Goal: Information Seeking & Learning: Find specific page/section

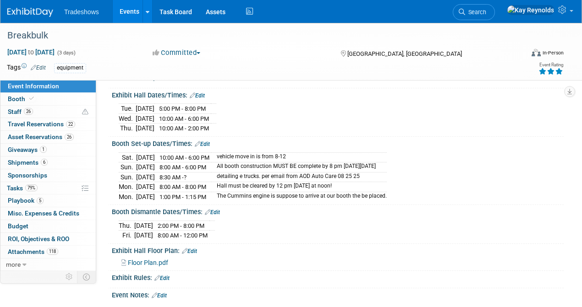
click at [130, 185] on td "Mon." at bounding box center [127, 187] width 17 height 10
click at [153, 184] on td "[DATE]" at bounding box center [145, 187] width 19 height 10
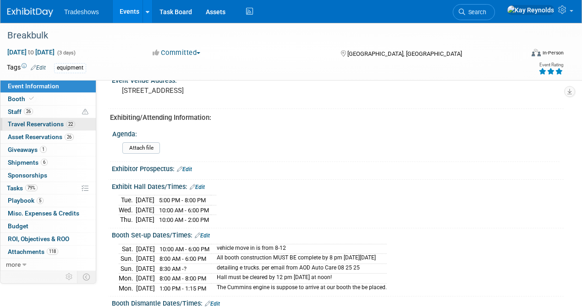
scroll to position [92, 0]
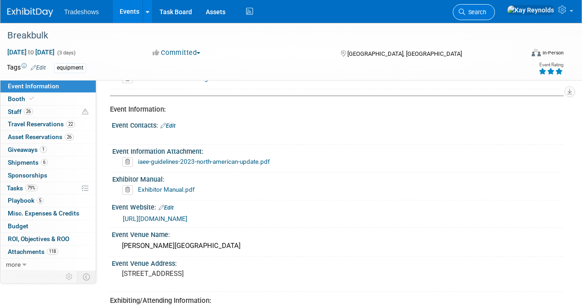
click at [486, 12] on span "Search" at bounding box center [475, 12] width 21 height 7
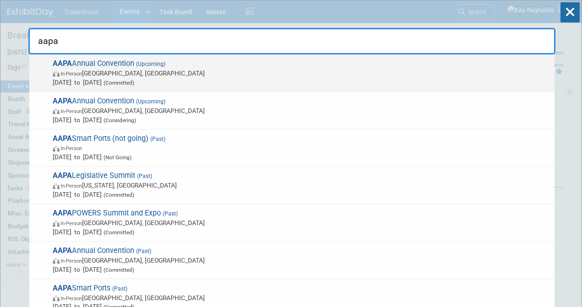
type input "aapa"
click at [94, 61] on span "AAPA Annual Convention (Upcoming) In-Person [GEOGRAPHIC_DATA], [GEOGRAPHIC_DATA…" at bounding box center [300, 73] width 500 height 28
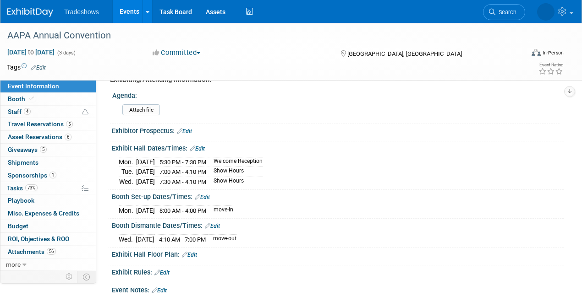
scroll to position [274, 0]
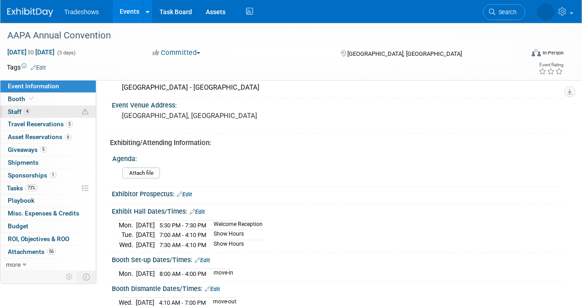
click at [57, 106] on link "4 Staff 4" at bounding box center [47, 112] width 95 height 12
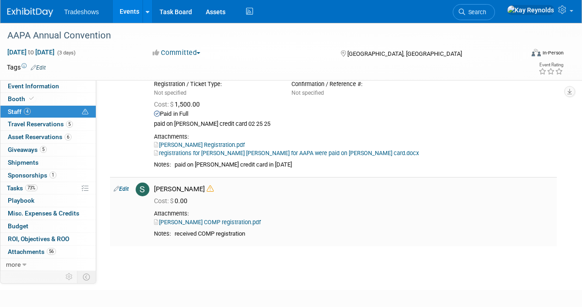
scroll to position [366, 0]
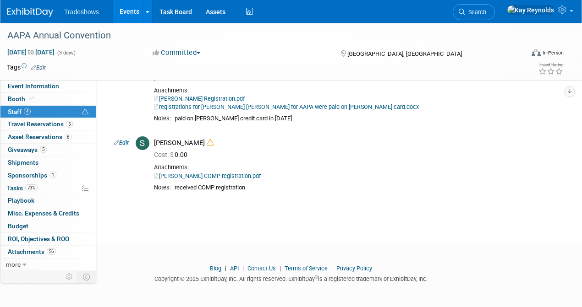
click at [54, 110] on link "4 Staff 4" at bounding box center [47, 112] width 95 height 12
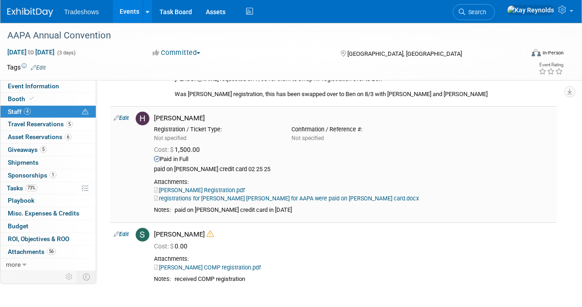
scroll to position [152, 0]
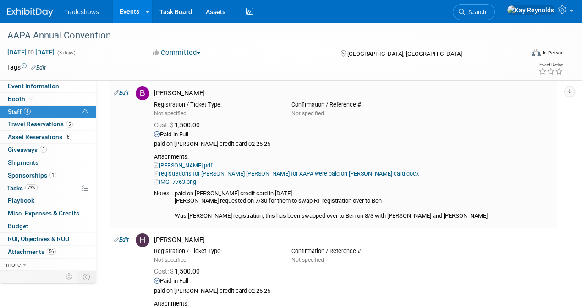
click at [245, 173] on link "registrations for [PERSON_NAME] [PERSON_NAME] for AAPA were paid on [PERSON_NAM…" at bounding box center [286, 173] width 265 height 7
click at [206, 172] on link "registrations for [PERSON_NAME] [PERSON_NAME] for AAPA were paid on [PERSON_NAM…" at bounding box center [286, 173] width 265 height 7
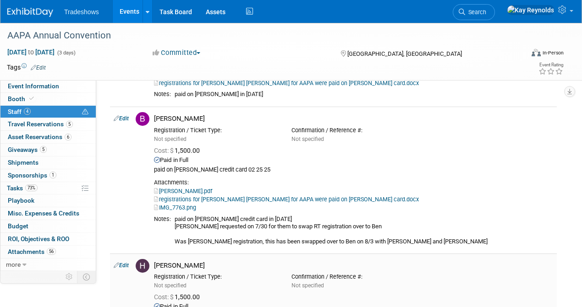
scroll to position [121, 0]
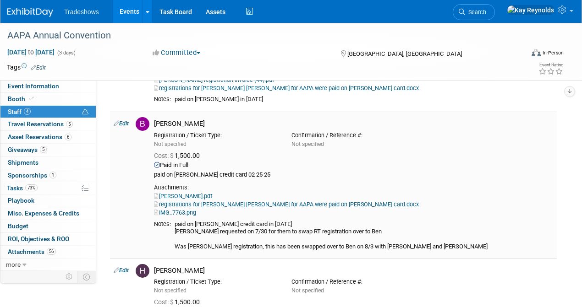
click at [231, 246] on div "paid on [PERSON_NAME] credit card in [DATE] Mat requested on 7/30 for them to s…" at bounding box center [364, 236] width 378 height 30
click at [191, 246] on div "paid on [PERSON_NAME] credit card in [DATE] Mat requested on 7/30 for them to s…" at bounding box center [364, 236] width 378 height 30
click at [210, 249] on div "paid on [PERSON_NAME] credit card in [DATE] Mat requested on 7/30 for them to s…" at bounding box center [364, 236] width 378 height 30
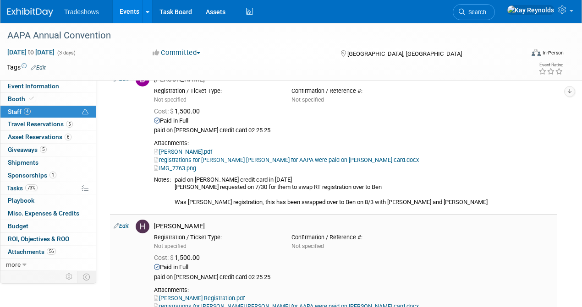
scroll to position [152, 0]
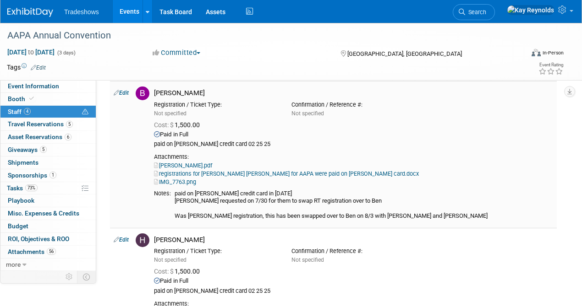
click at [180, 167] on link "Robert.pdf" at bounding box center [183, 165] width 58 height 7
click at [33, 249] on span "Attachments 56" at bounding box center [32, 251] width 48 height 7
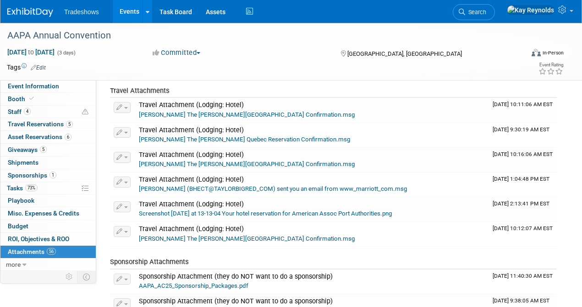
scroll to position [611, 0]
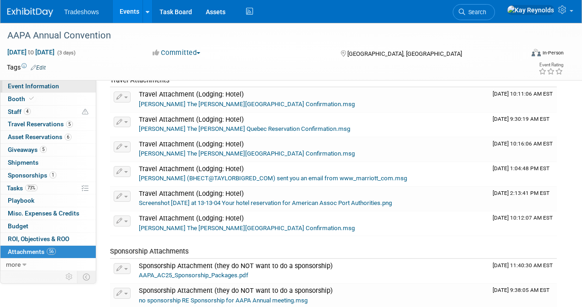
click at [52, 87] on span "Event Information" at bounding box center [33, 85] width 51 height 7
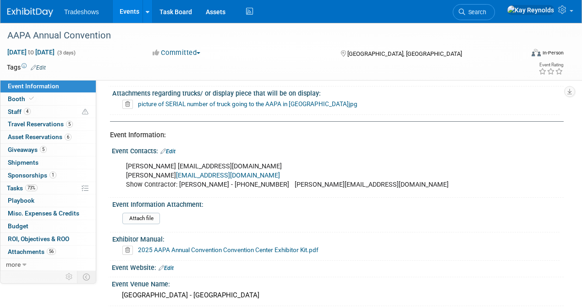
scroll to position [122, 0]
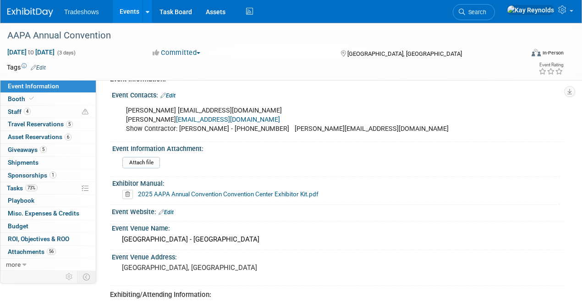
click at [166, 191] on link "2025 AAPA Annual Convention Convention Center Exhibitor Kit.pdf" at bounding box center [228, 194] width 180 height 7
click at [168, 194] on link "2025 AAPA Annual Convention Convention Center Exhibitor Kit.pdf" at bounding box center [228, 194] width 180 height 7
